Goal: Task Accomplishment & Management: Use online tool/utility

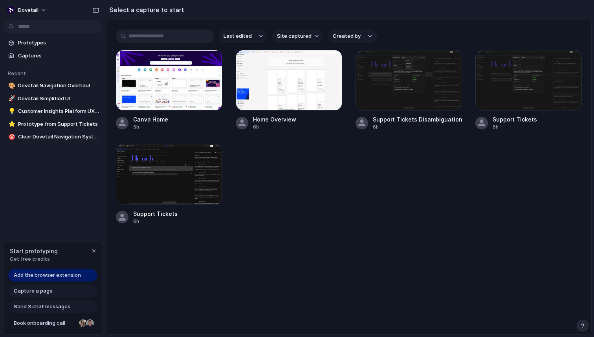
click at [55, 273] on span "Add the browser extension" at bounding box center [47, 275] width 67 height 8
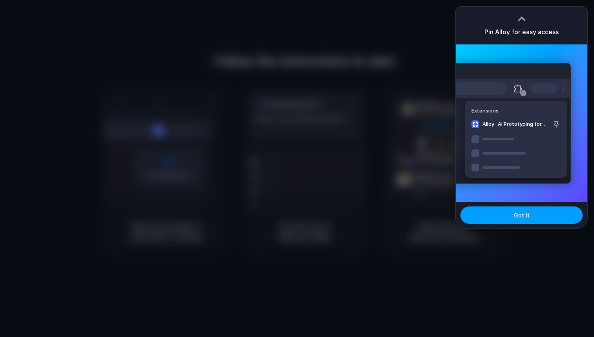
click at [526, 211] on span "Got it" at bounding box center [522, 215] width 16 height 8
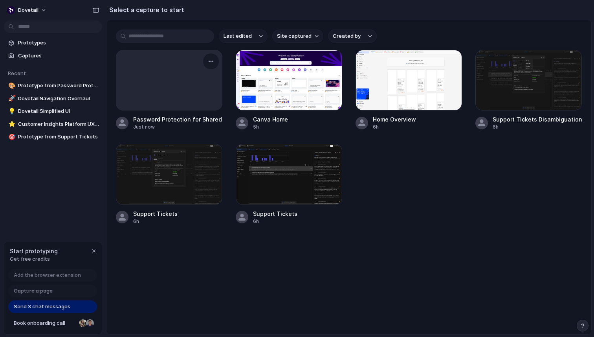
click at [174, 89] on div at bounding box center [169, 80] width 106 height 60
click at [178, 84] on div at bounding box center [169, 80] width 106 height 60
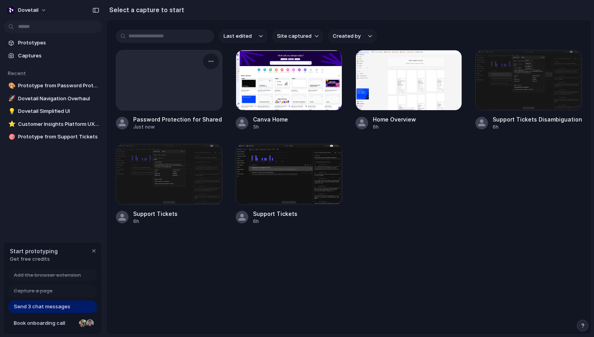
click at [178, 84] on div at bounding box center [169, 80] width 106 height 60
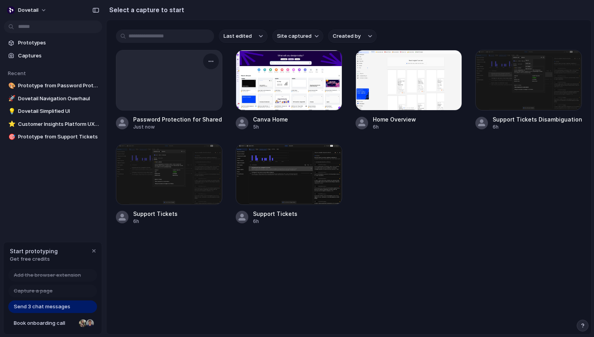
click at [178, 84] on div at bounding box center [169, 80] width 106 height 60
click at [309, 68] on div at bounding box center [289, 80] width 106 height 60
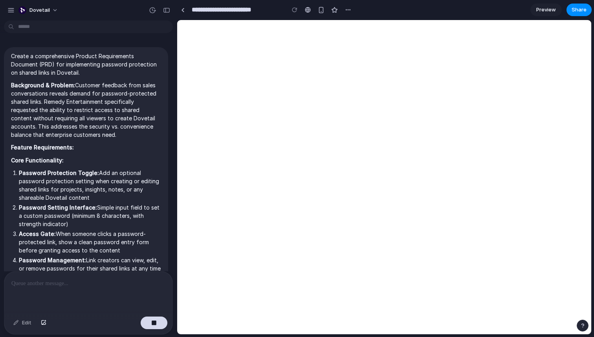
scroll to position [355, 0]
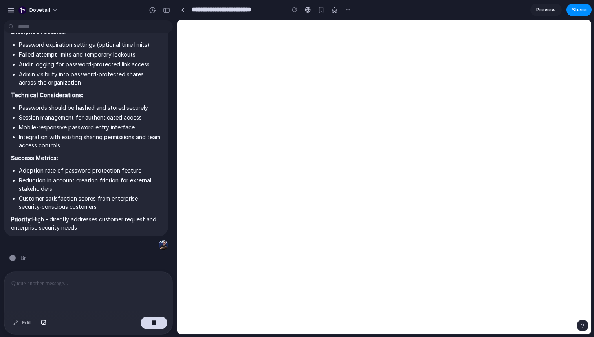
type input "**********"
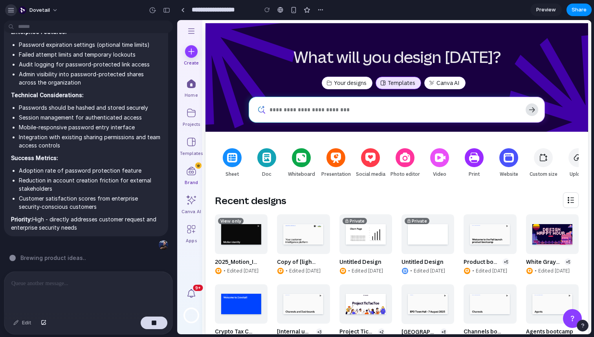
click at [8, 12] on div "button" at bounding box center [10, 10] width 7 height 7
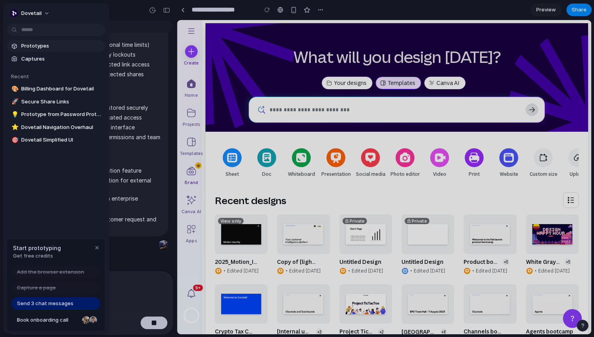
click at [34, 43] on span "Prototypes" at bounding box center [61, 46] width 81 height 8
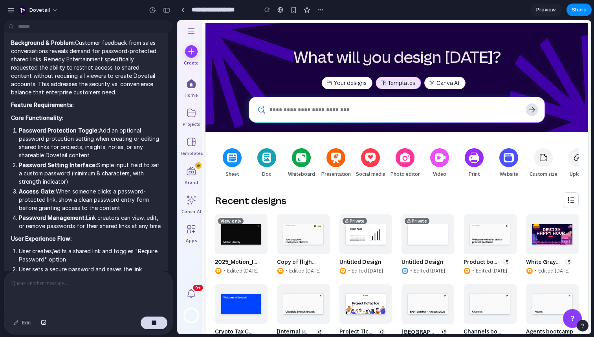
scroll to position [0, 0]
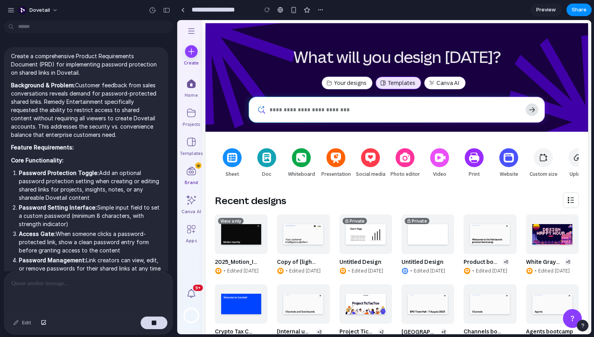
drag, startPoint x: 83, startPoint y: 227, endPoint x: 11, endPoint y: 59, distance: 182.8
click at [11, 59] on span "Create a comprehensive Product Requirements Document (PRD) for implementing pas…" at bounding box center [86, 319] width 150 height 534
copy span "Create a comprehensive Product Requirements Document (PRD) for implementing pas…"
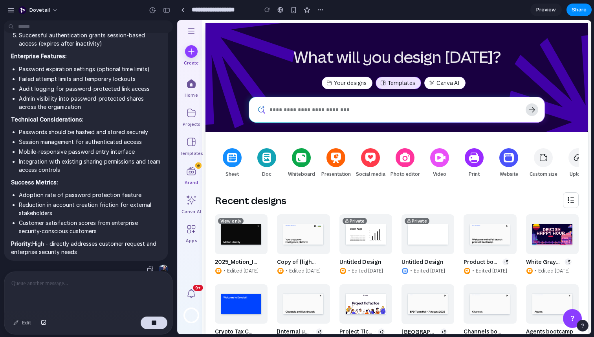
scroll to position [355, 0]
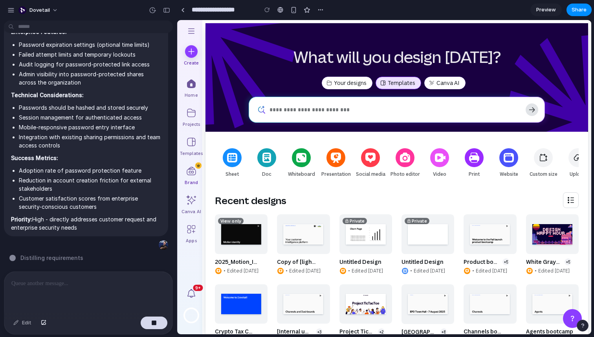
click at [95, 264] on div "Create a comprehensive Product Requirements Document (PRD) for implementing pas…" at bounding box center [86, 147] width 172 height 247
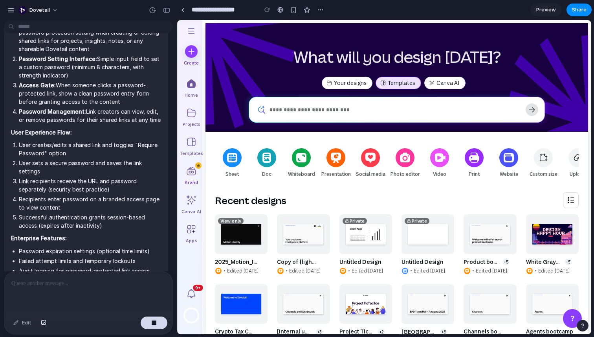
scroll to position [0, 0]
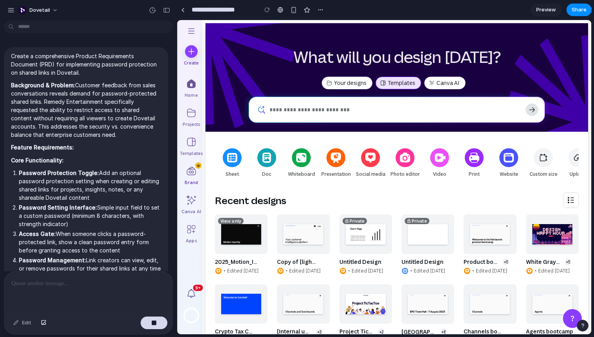
click at [66, 56] on p "Create a comprehensive Product Requirements Document (PRD) for implementing pas…" at bounding box center [86, 64] width 150 height 25
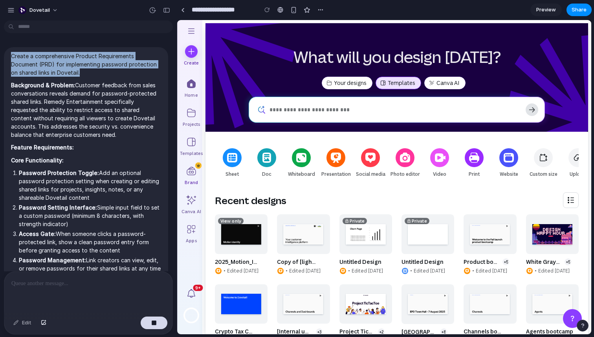
click at [66, 56] on p "Create a comprehensive Product Requirements Document (PRD) for implementing pas…" at bounding box center [86, 64] width 150 height 25
click at [98, 58] on p "Create a comprehensive Product Requirements Document (PRD) for implementing pas…" at bounding box center [86, 64] width 150 height 25
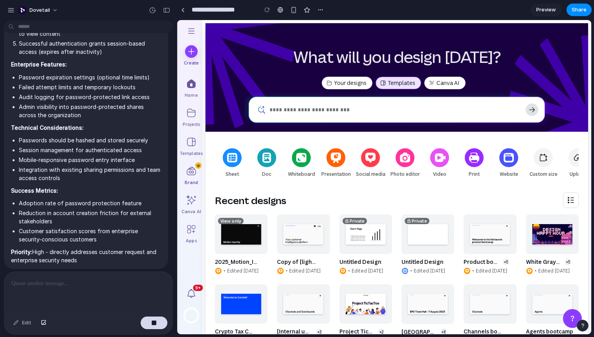
scroll to position [355, 0]
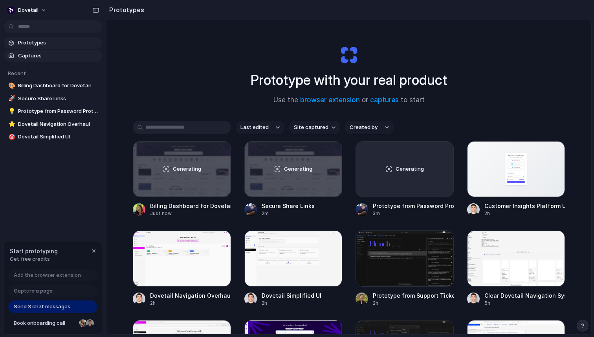
click at [44, 55] on span "Captures" at bounding box center [58, 56] width 81 height 8
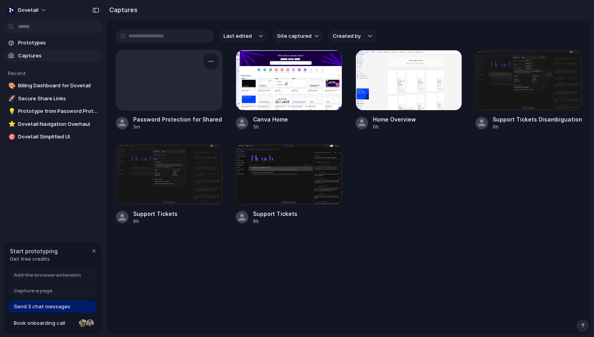
click at [186, 88] on div at bounding box center [169, 80] width 106 height 60
click at [210, 60] on div "button" at bounding box center [211, 61] width 6 height 6
click at [210, 60] on div "Create prototype Rename Copy link Open original page Delete" at bounding box center [297, 168] width 594 height 337
click at [167, 77] on div at bounding box center [169, 80] width 106 height 60
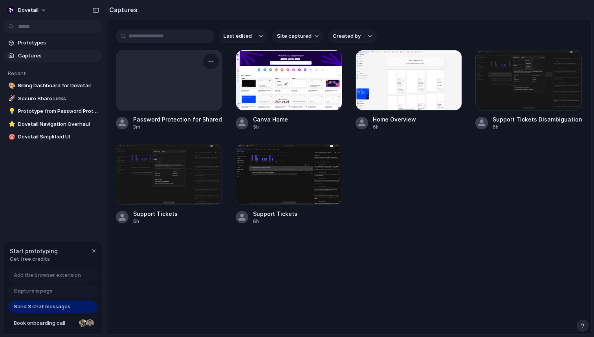
click at [167, 77] on div at bounding box center [169, 80] width 106 height 60
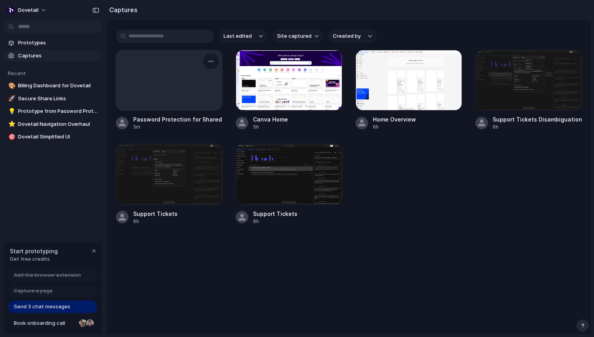
click at [167, 77] on div at bounding box center [169, 80] width 106 height 60
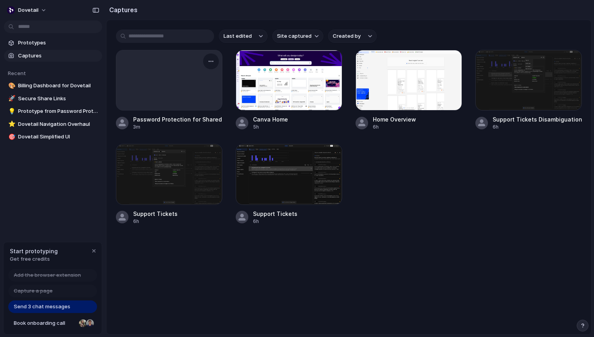
click at [167, 77] on div at bounding box center [169, 80] width 106 height 60
click at [214, 60] on button "button" at bounding box center [211, 61] width 13 height 13
click at [185, 118] on span "Open original page" at bounding box center [189, 117] width 46 height 8
click at [207, 63] on button "button" at bounding box center [211, 61] width 13 height 13
click at [369, 171] on div "Create prototype Rename Copy link Open original page Delete" at bounding box center [297, 168] width 594 height 337
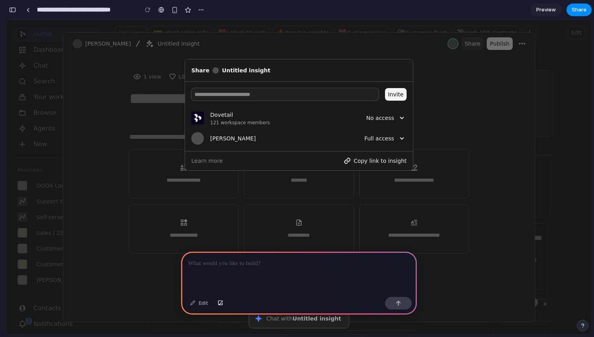
click at [88, 13] on input "**********" at bounding box center [85, 10] width 100 height 14
click at [112, 9] on input "**********" at bounding box center [85, 10] width 100 height 14
type input "**********"
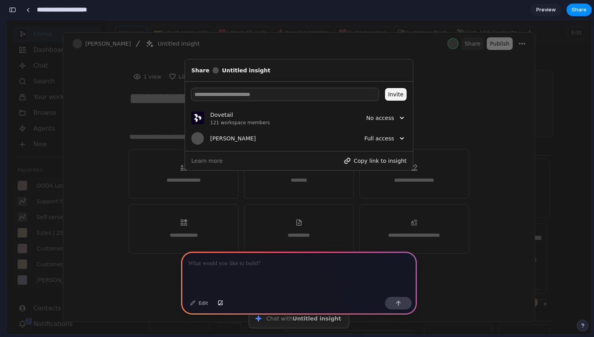
click at [165, 14] on div at bounding box center [171, 10] width 12 height 12
click at [170, 11] on div "button" at bounding box center [171, 10] width 6 height 6
click at [170, 11] on div "Duplicate Delete" at bounding box center [297, 168] width 594 height 337
click at [11, 10] on div "button" at bounding box center [12, 9] width 7 height 5
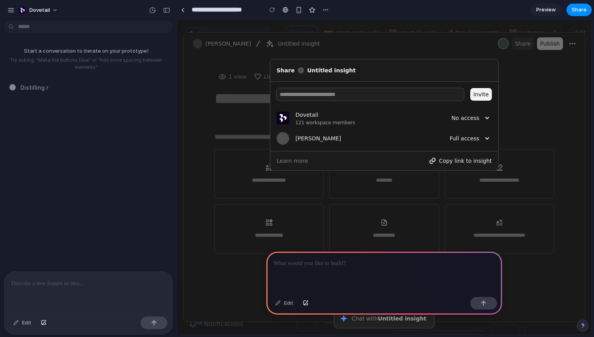
click at [46, 278] on p at bounding box center [88, 282] width 154 height 9
click at [285, 260] on p at bounding box center [383, 262] width 221 height 9
click at [317, 265] on p at bounding box center [383, 262] width 221 height 9
click at [120, 263] on div "Start a conversation to iterate on your prototype! Try asking: "Make the button…" at bounding box center [86, 147] width 172 height 247
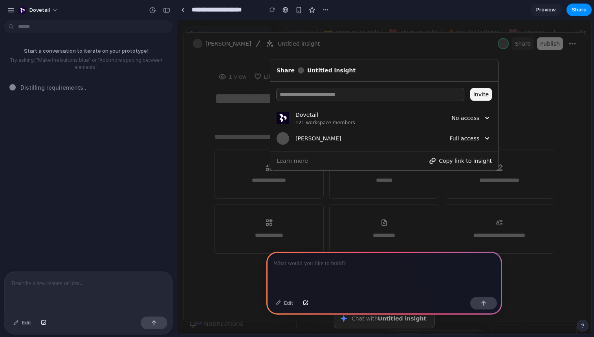
click at [119, 275] on div at bounding box center [88, 292] width 168 height 42
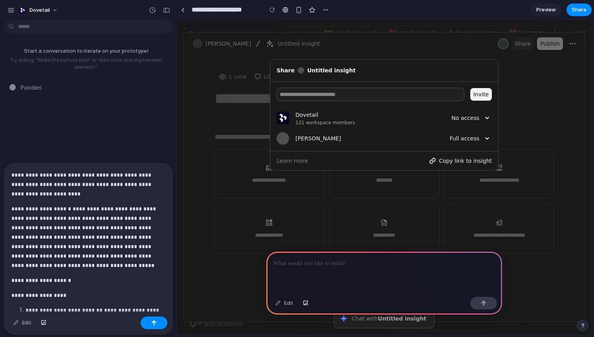
click at [110, 195] on p "**********" at bounding box center [88, 184] width 154 height 28
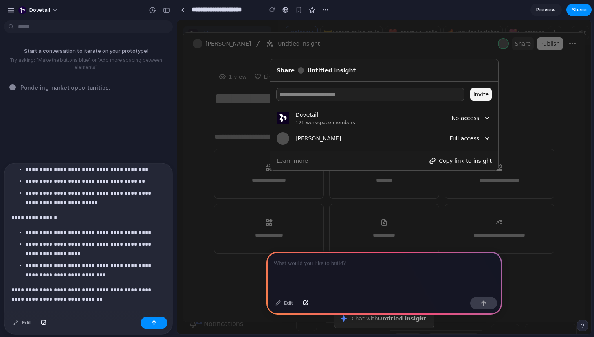
scroll to position [483, 0]
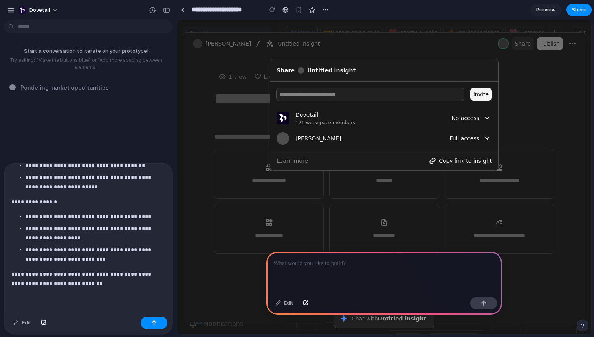
click at [108, 308] on div "**********" at bounding box center [88, 238] width 168 height 150
click at [153, 322] on div "button" at bounding box center [153, 322] width 5 height 5
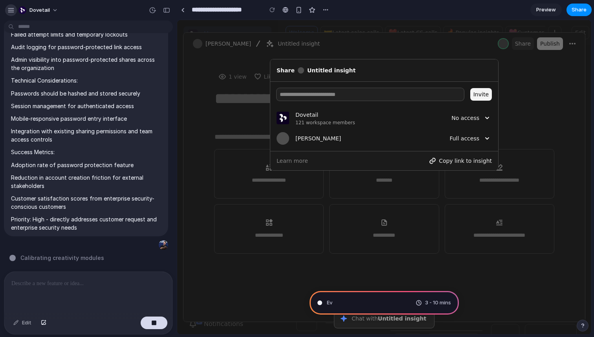
click at [10, 8] on div "button" at bounding box center [10, 10] width 7 height 7
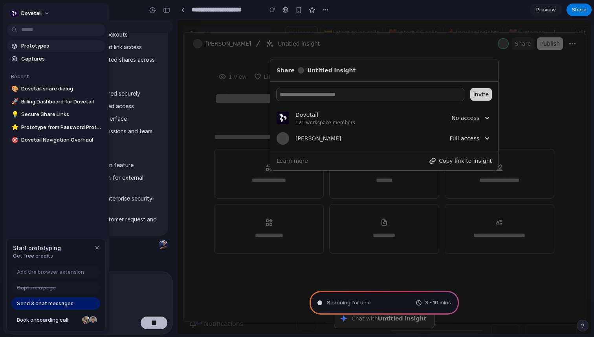
type input "**********"
click at [28, 11] on span "dovetail" at bounding box center [31, 13] width 20 height 8
click at [28, 11] on div "Settings Invite members Change theme Sign out" at bounding box center [297, 168] width 594 height 337
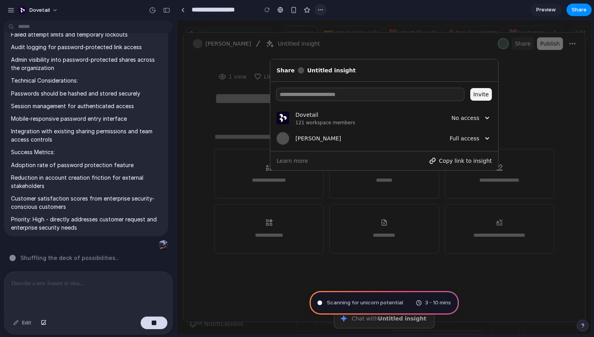
click at [318, 7] on div "button" at bounding box center [320, 10] width 6 height 6
click at [351, 13] on div "Duplicate Delete" at bounding box center [297, 168] width 594 height 337
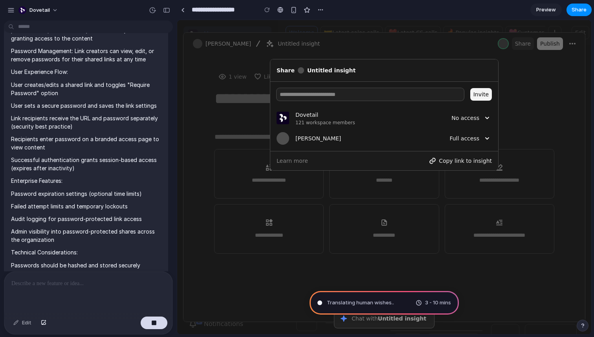
scroll to position [360, 0]
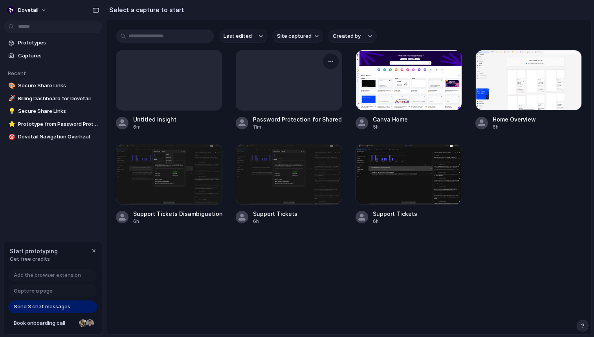
click at [274, 83] on div at bounding box center [289, 80] width 106 height 60
click at [299, 79] on div at bounding box center [289, 80] width 106 height 60
click at [204, 82] on div at bounding box center [169, 80] width 106 height 60
click at [295, 82] on div at bounding box center [289, 80] width 106 height 60
click at [161, 93] on div at bounding box center [169, 80] width 106 height 60
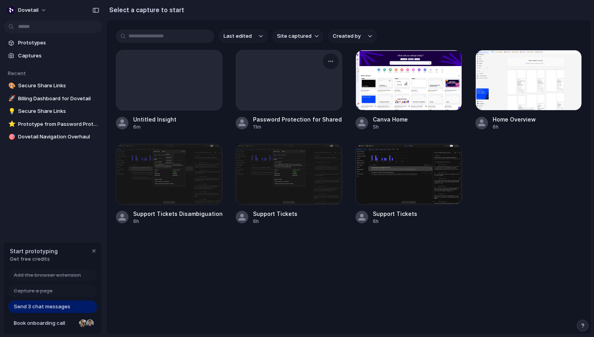
click at [262, 93] on div at bounding box center [289, 80] width 106 height 60
click at [297, 89] on div at bounding box center [289, 80] width 106 height 60
click at [159, 76] on div at bounding box center [169, 80] width 106 height 60
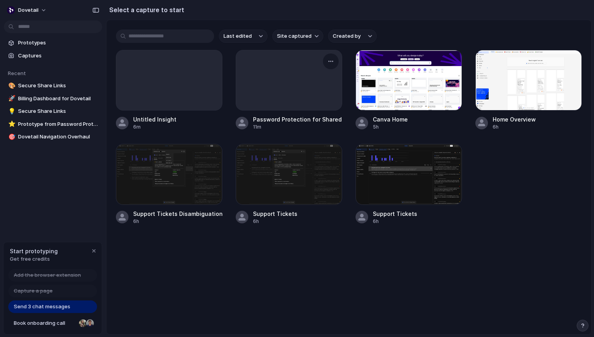
click at [290, 76] on div at bounding box center [289, 80] width 106 height 60
click at [173, 76] on div at bounding box center [169, 80] width 106 height 60
click at [286, 76] on div at bounding box center [289, 80] width 106 height 60
click at [310, 73] on div at bounding box center [289, 80] width 106 height 60
click at [173, 73] on div at bounding box center [169, 80] width 106 height 60
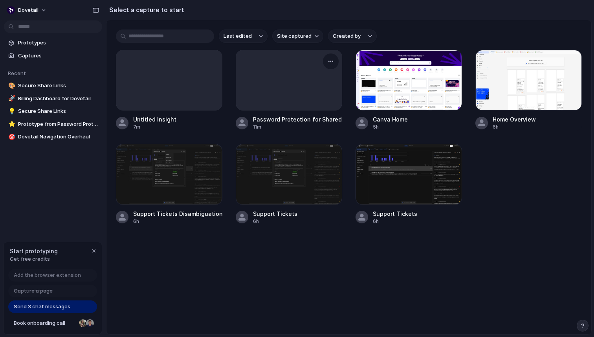
click at [296, 73] on div at bounding box center [289, 80] width 106 height 60
click at [187, 73] on div at bounding box center [169, 80] width 106 height 60
click at [300, 73] on div at bounding box center [289, 80] width 106 height 60
click at [37, 53] on span "Captures" at bounding box center [58, 56] width 81 height 8
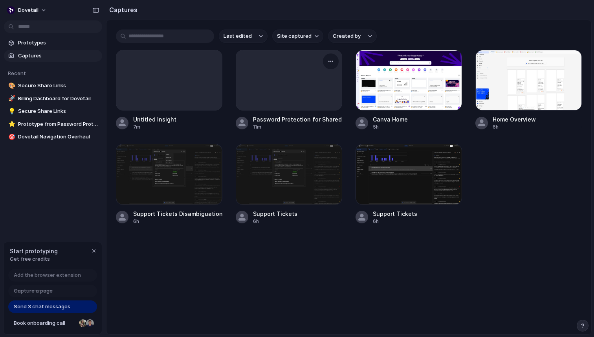
click at [277, 92] on div at bounding box center [289, 80] width 106 height 60
click at [190, 91] on div at bounding box center [169, 80] width 106 height 60
drag, startPoint x: 190, startPoint y: 91, endPoint x: 223, endPoint y: 92, distance: 33.4
click at [223, 91] on div "Untitled Insight 7m Password Protection for Shared Links 11m Canva Home 5h Home…" at bounding box center [349, 137] width 466 height 175
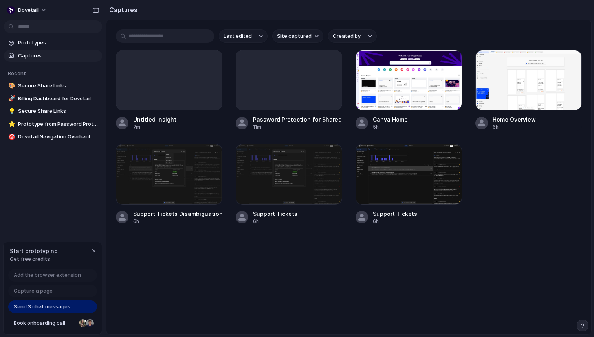
drag, startPoint x: 223, startPoint y: 92, endPoint x: 231, endPoint y: 92, distance: 7.9
click at [231, 92] on div "Untitled Insight 7m Password Protection for Shared Links 11m Canva Home 5h Home…" at bounding box center [349, 137] width 466 height 175
click at [249, 86] on div at bounding box center [289, 80] width 106 height 60
click at [212, 64] on button "button" at bounding box center [211, 61] width 13 height 13
click at [191, 90] on li "Rename" at bounding box center [186, 92] width 62 height 13
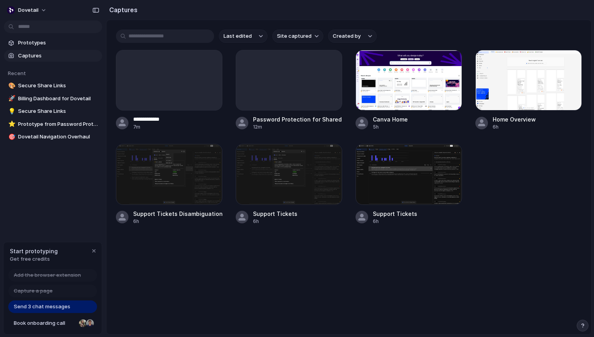
type input "**********"
click at [329, 61] on div "button" at bounding box center [330, 61] width 6 height 6
click at [320, 88] on li "Rename" at bounding box center [305, 92] width 62 height 13
type input "*******"
